Goal: Task Accomplishment & Management: Manage account settings

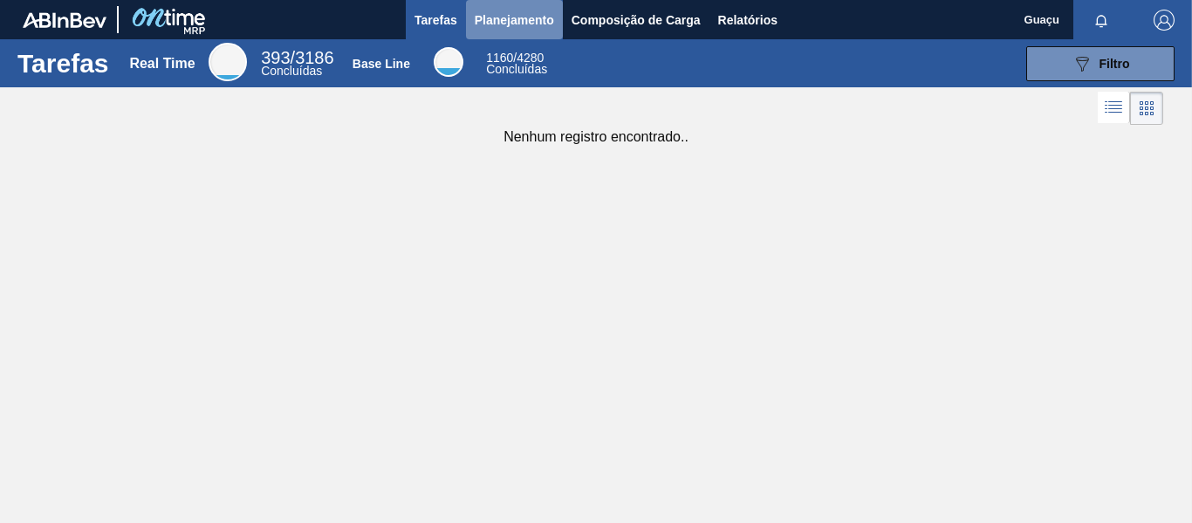
click at [510, 24] on span "Planejamento" at bounding box center [514, 20] width 79 height 21
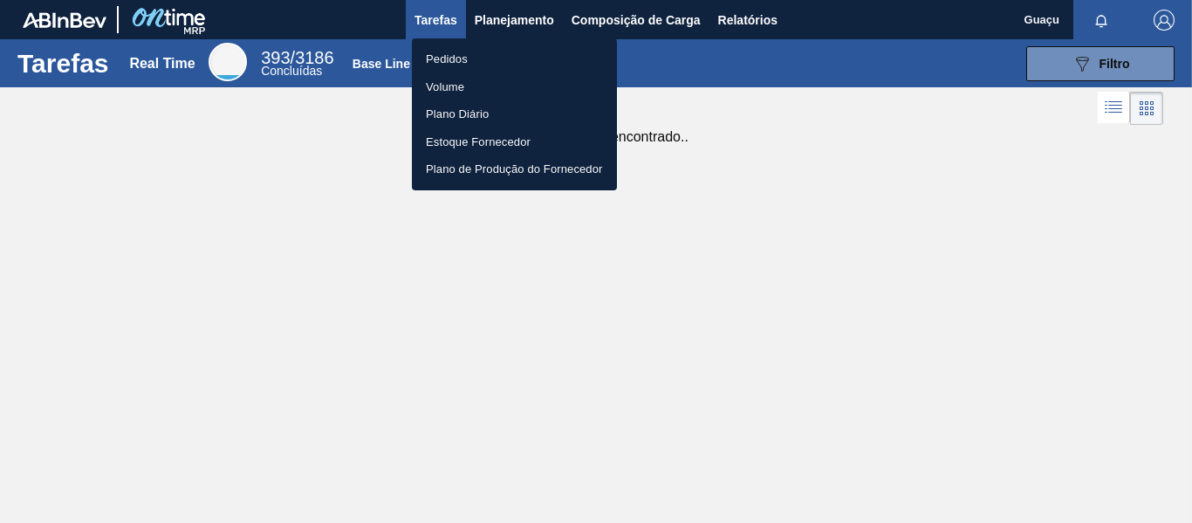
click at [483, 70] on li "Pedidos" at bounding box center [514, 59] width 205 height 28
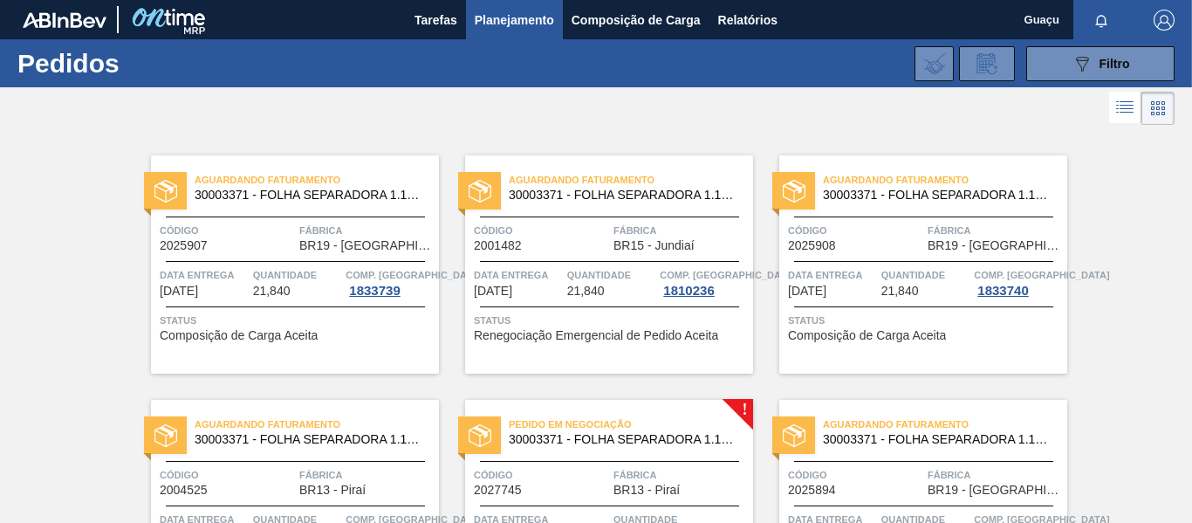
scroll to position [175, 0]
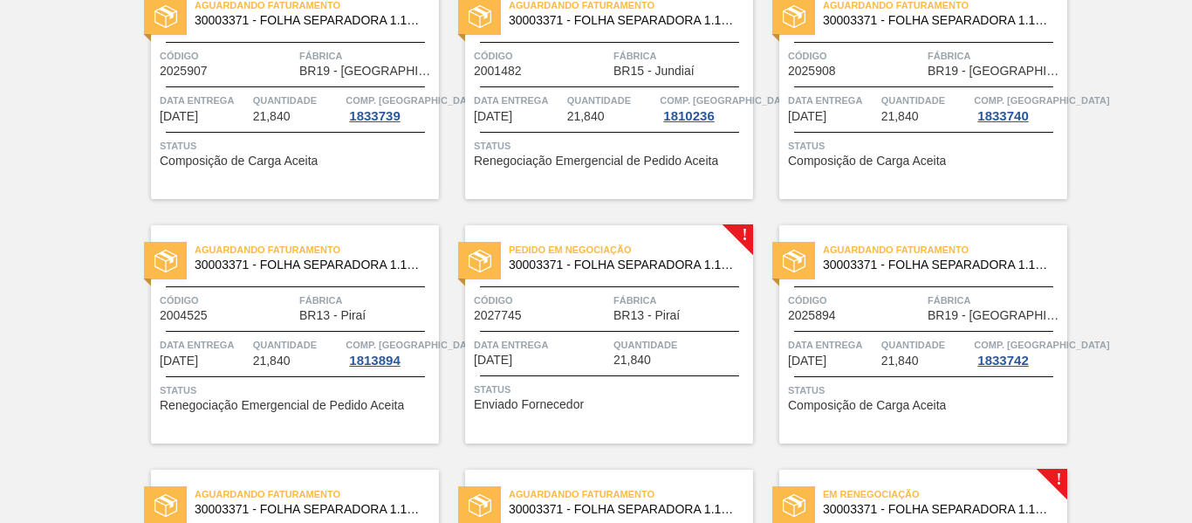
click at [697, 346] on span "Quantidade" at bounding box center [680, 344] width 135 height 17
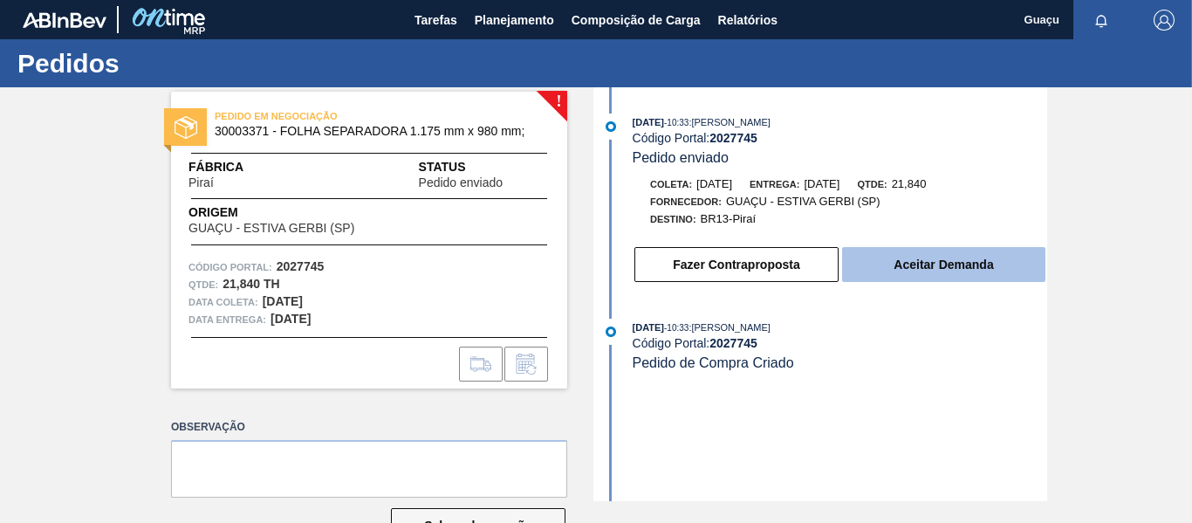
click at [935, 267] on button "Aceitar Demanda" at bounding box center [943, 264] width 203 height 35
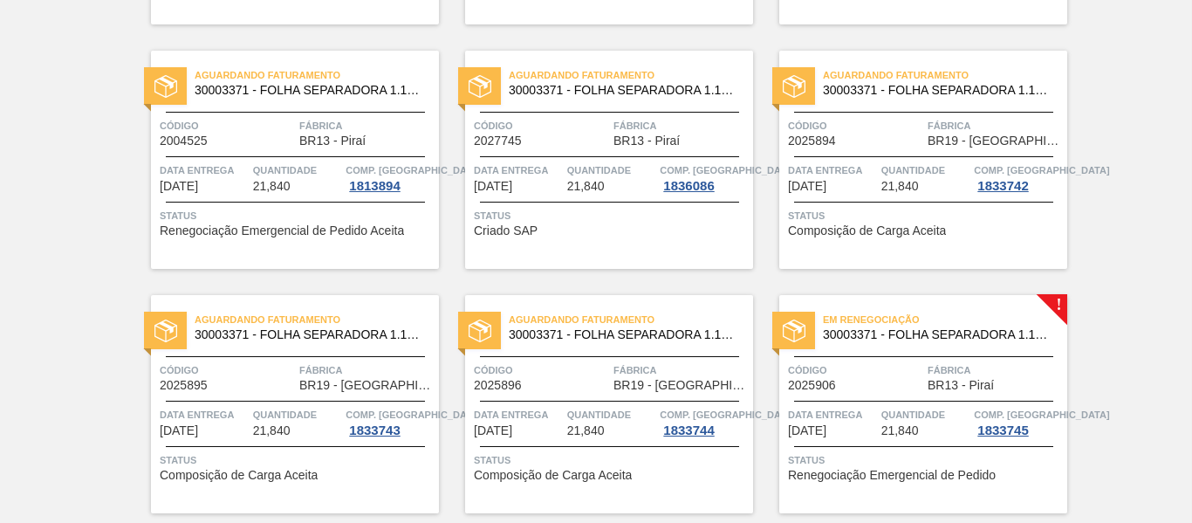
scroll to position [611, 0]
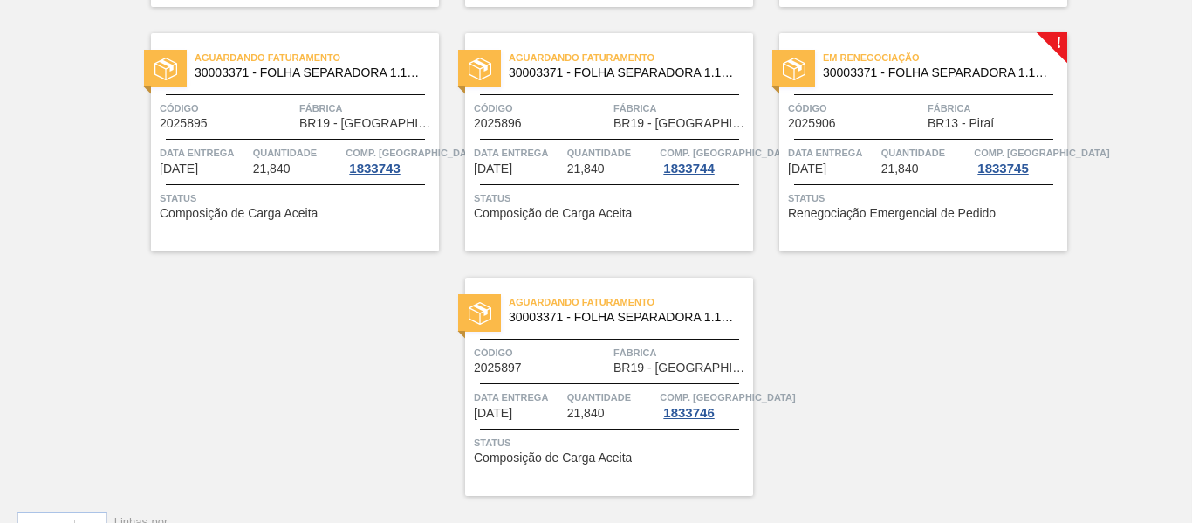
click at [884, 123] on div "Código 2025906" at bounding box center [855, 114] width 135 height 31
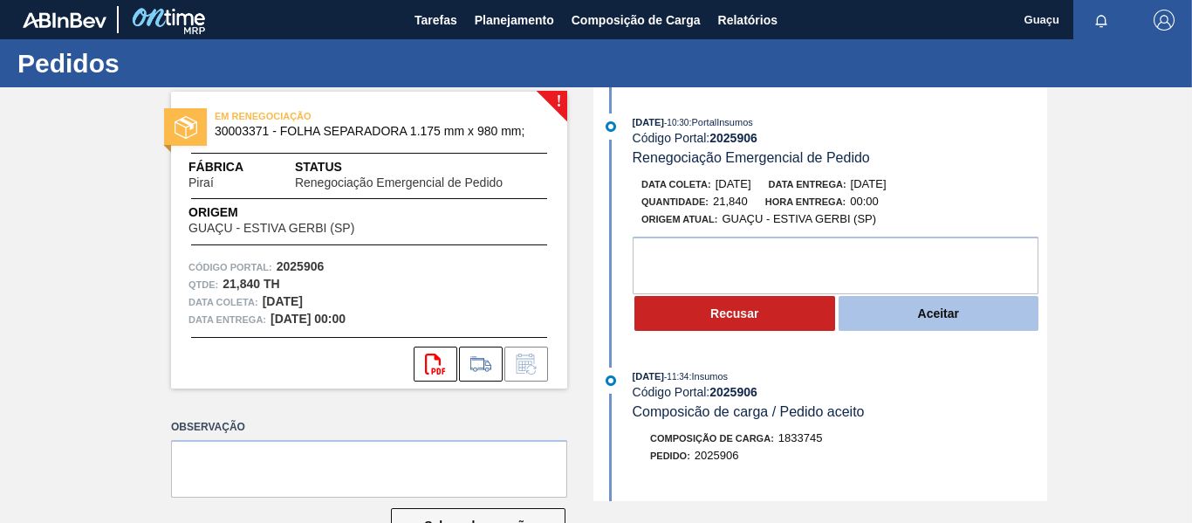
click at [931, 315] on button "Aceitar" at bounding box center [939, 313] width 201 height 35
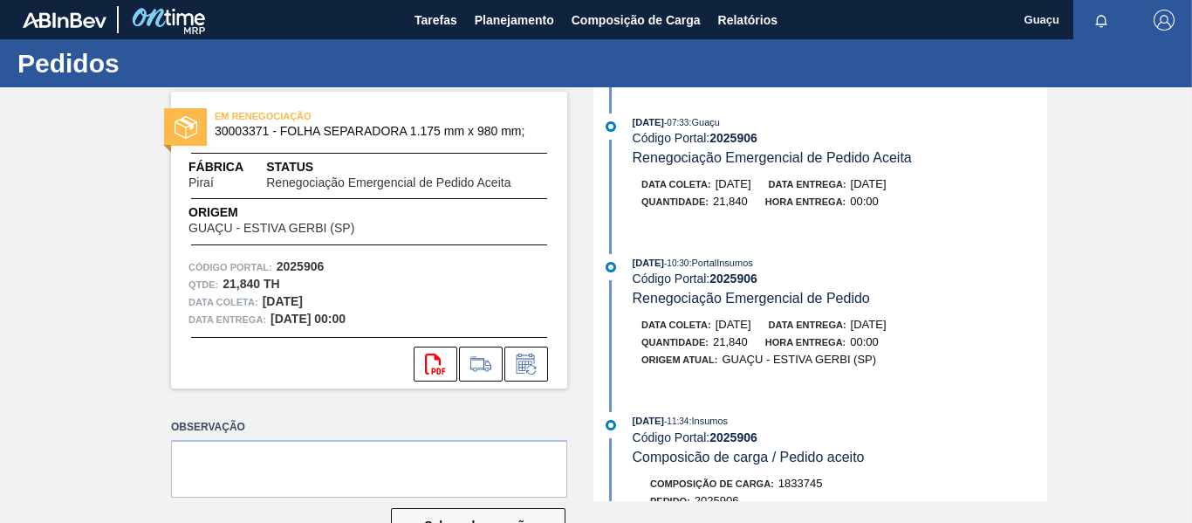
click at [723, 320] on span "[DATE]" at bounding box center [734, 324] width 36 height 13
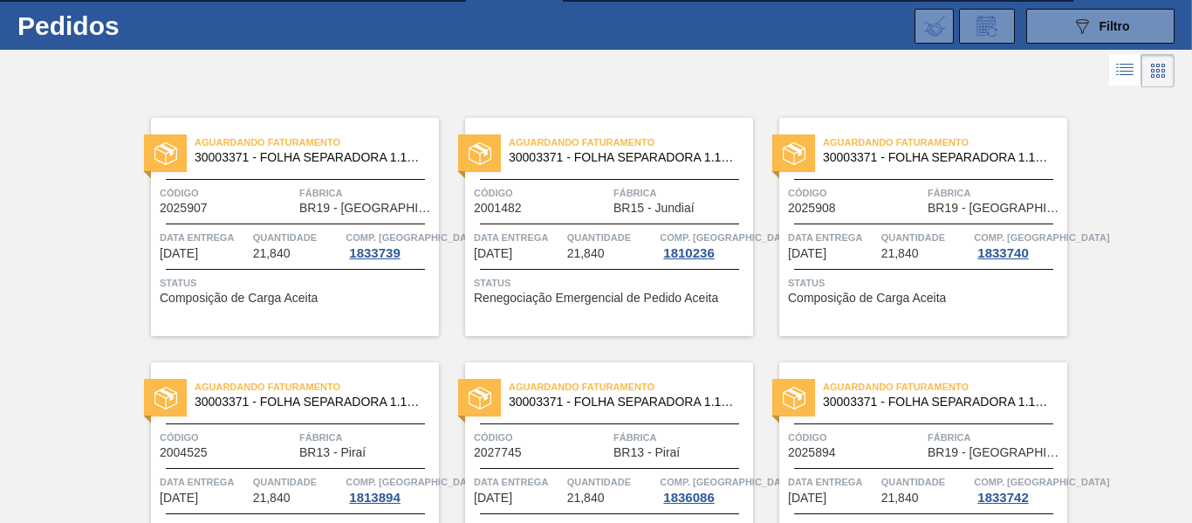
scroll to position [212, 0]
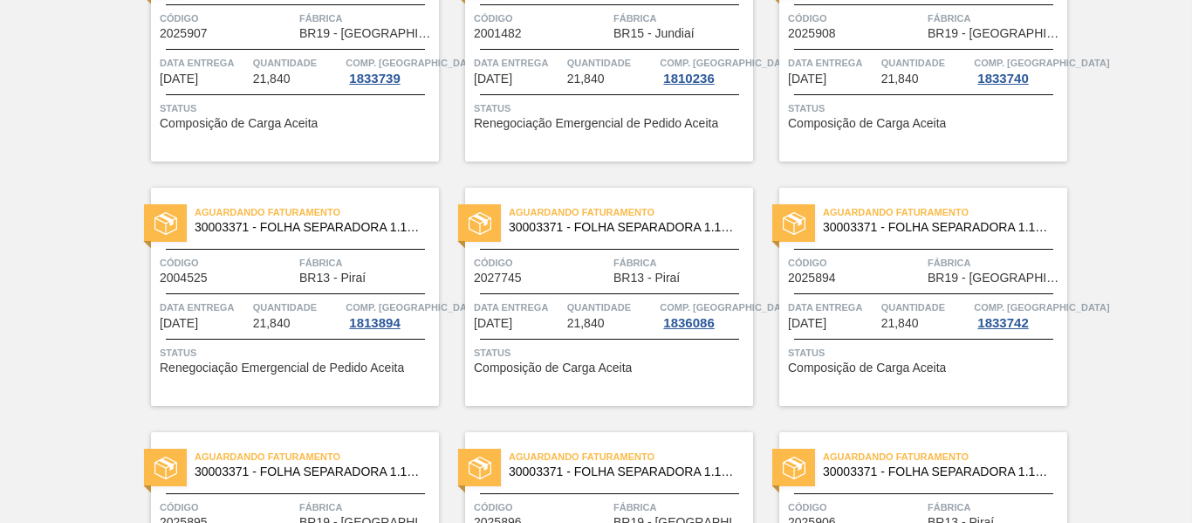
click at [620, 328] on div "Quantidade 21,840" at bounding box center [611, 313] width 89 height 31
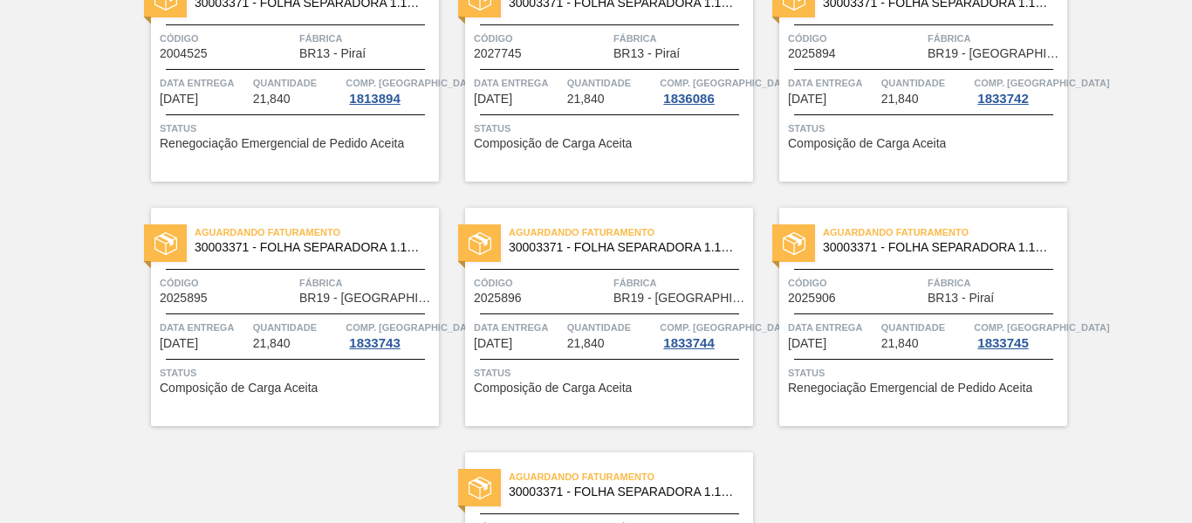
scroll to position [349, 0]
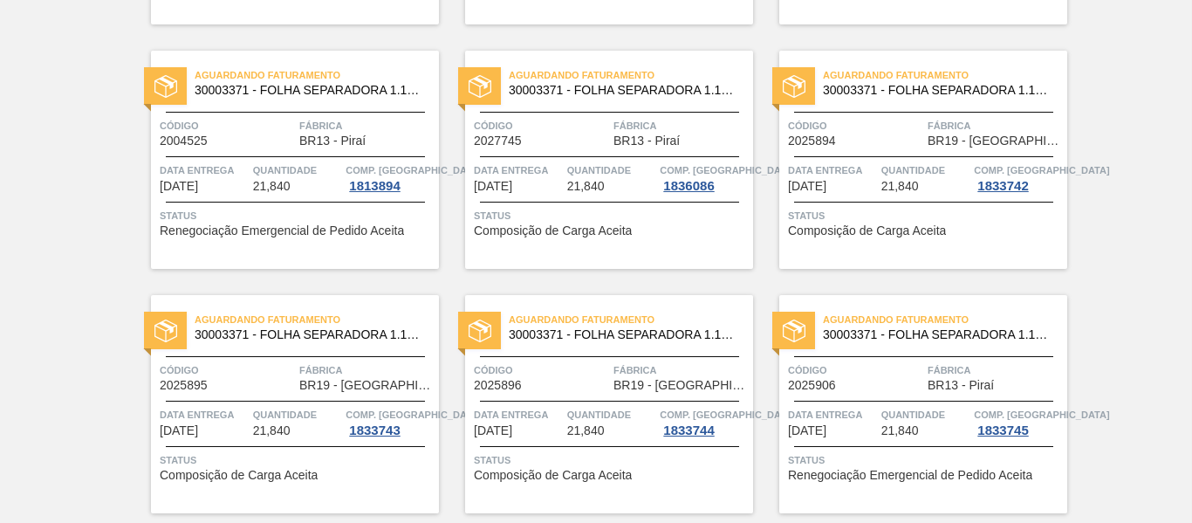
click at [925, 401] on div at bounding box center [923, 401] width 259 height 1
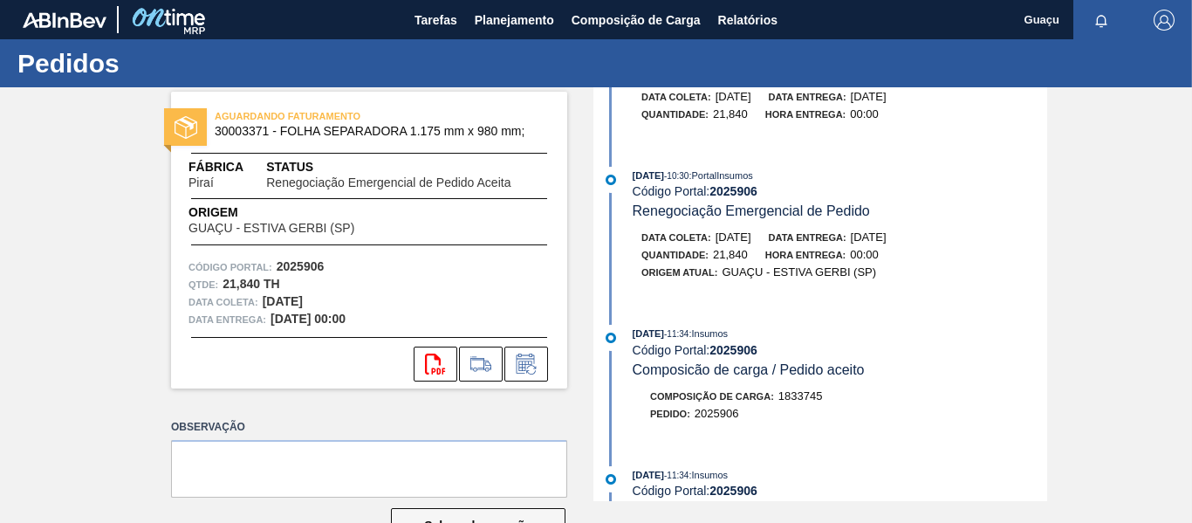
scroll to position [175, 0]
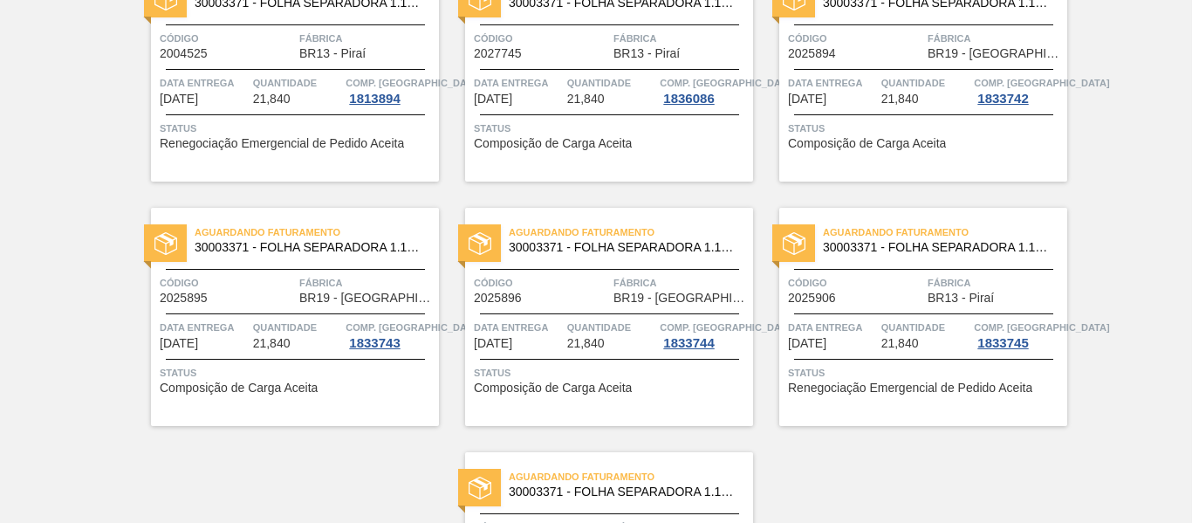
scroll to position [524, 0]
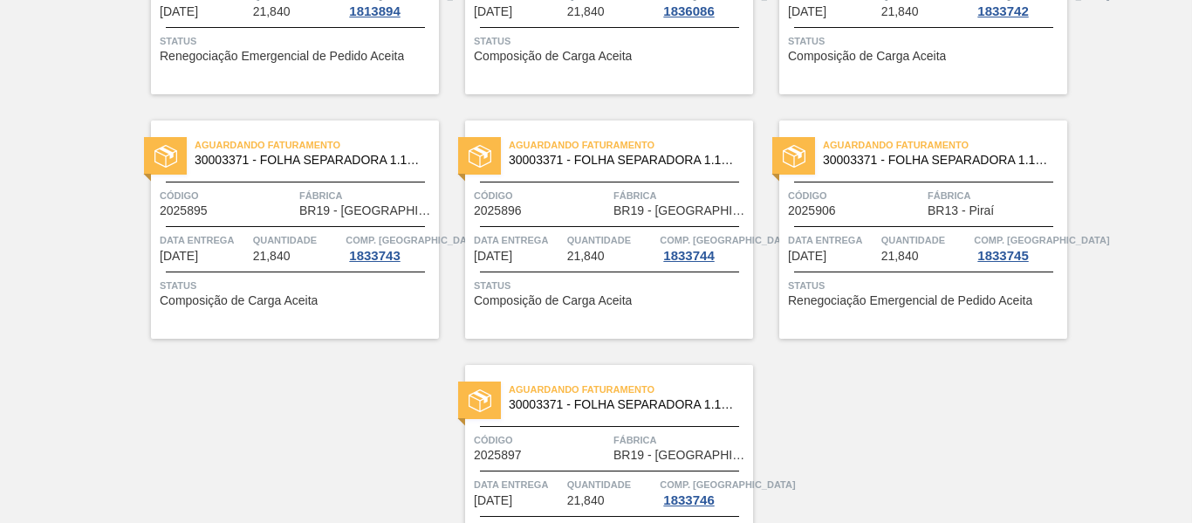
click at [881, 241] on span "Quantidade" at bounding box center [925, 239] width 89 height 17
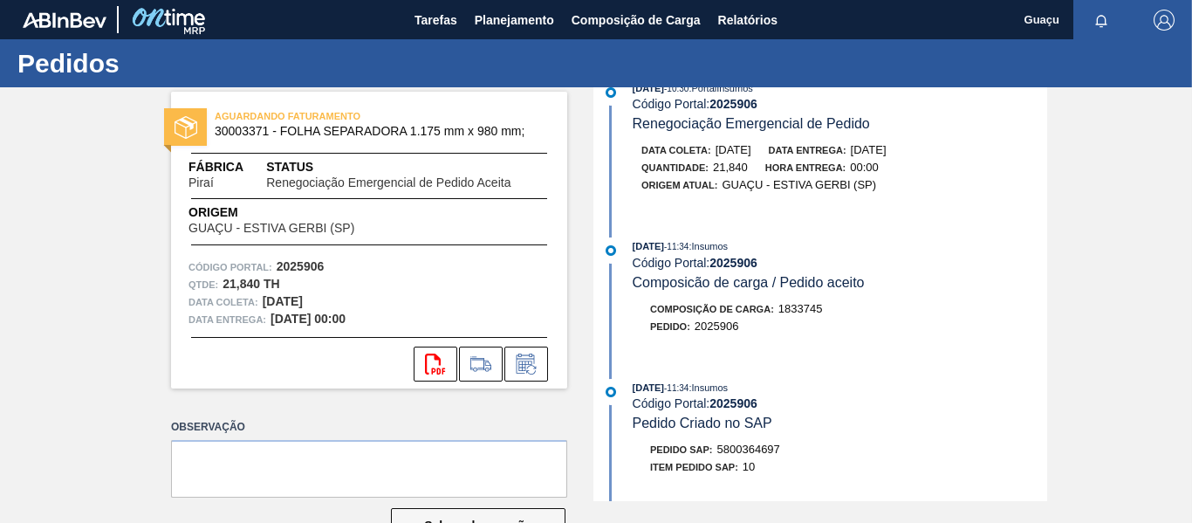
scroll to position [53, 0]
